Goal: Find specific page/section: Find specific page/section

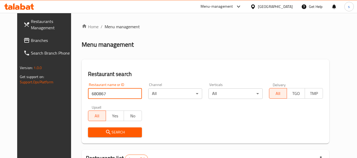
click at [31, 42] on span "Branches" at bounding box center [52, 40] width 42 height 6
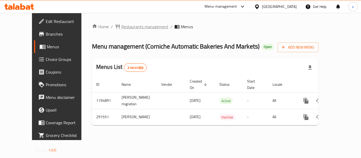
click at [121, 25] on span "Restaurants management" at bounding box center [144, 27] width 47 height 6
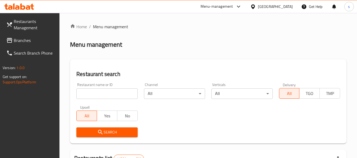
click at [97, 98] on input "search" at bounding box center [106, 94] width 61 height 11
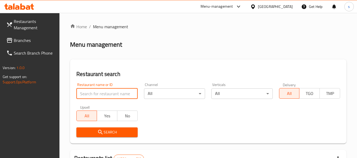
paste input "628499"
type input "628499"
click button "Search" at bounding box center [106, 133] width 61 height 10
